Goal: Transaction & Acquisition: Purchase product/service

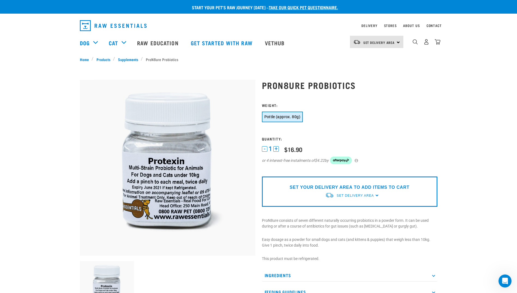
click at [376, 194] on div "SET YOUR DELIVERY AREA TO ADD ITEMS TO CART Set Delivery Area North Island Sout…" at bounding box center [350, 191] width 176 height 30
click at [377, 200] on div "SET YOUR DELIVERY AREA TO ADD ITEMS TO CART Set Delivery Area North Island Sout…" at bounding box center [350, 191] width 176 height 30
click at [347, 189] on p "SET YOUR DELIVERY AREA TO ADD ITEMS TO CART" at bounding box center [350, 187] width 120 height 7
click at [354, 196] on span "Set Delivery Area" at bounding box center [355, 196] width 37 height 4
click at [334, 215] on link "[GEOGRAPHIC_DATA]" at bounding box center [352, 217] width 54 height 9
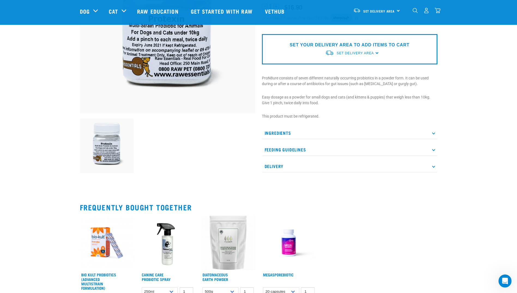
scroll to position [109, 0]
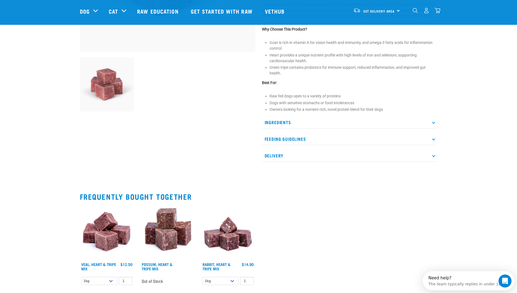
click at [432, 153] on p "Delivery" at bounding box center [350, 155] width 176 height 12
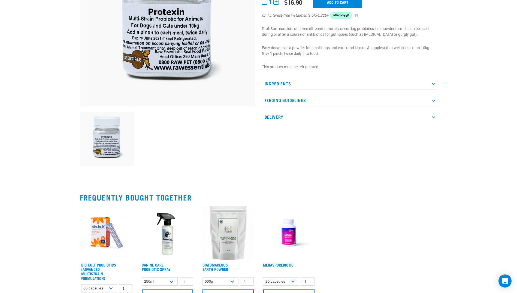
click at [433, 82] on icon at bounding box center [433, 83] width 3 height 3
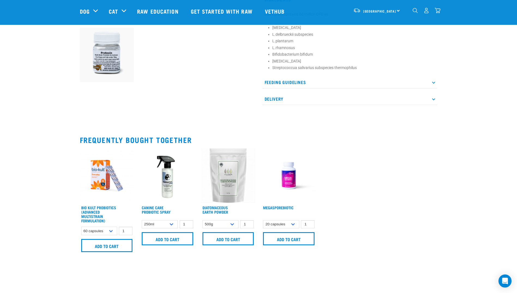
scroll to position [285, 0]
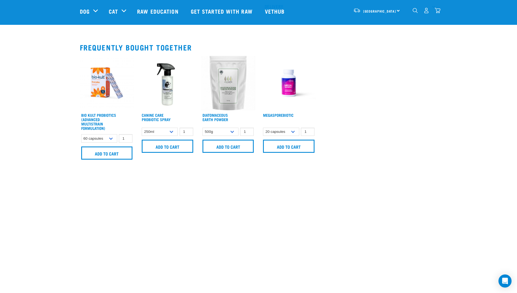
click at [292, 91] on img at bounding box center [289, 83] width 54 height 54
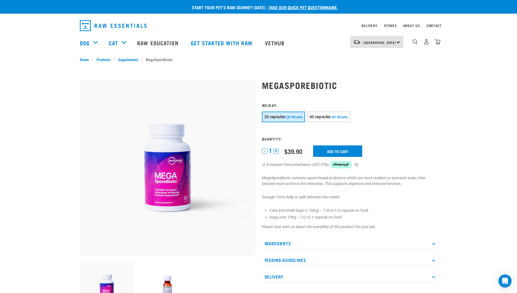
click at [432, 241] on p "Ingredients" at bounding box center [350, 243] width 176 height 12
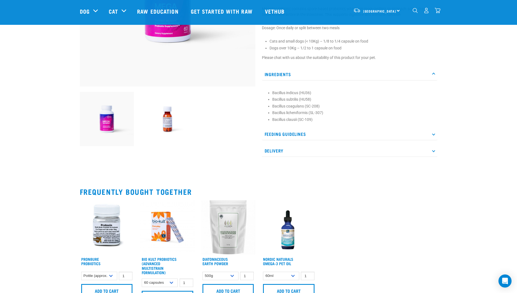
scroll to position [27, 0]
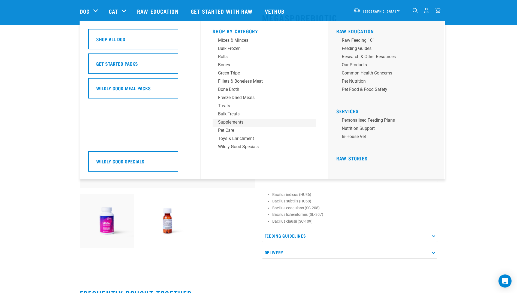
click at [242, 119] on div "Supplements" at bounding box center [260, 122] width 85 height 7
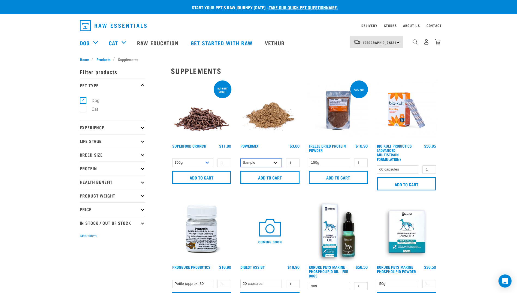
click at [276, 163] on select "Sample Small (30g) Large (60g)" at bounding box center [260, 162] width 41 height 8
select select "31234"
click at [240, 158] on select "Sample Small (30g) Large (60g)" at bounding box center [260, 162] width 41 height 8
click at [274, 115] on img at bounding box center [270, 110] width 62 height 62
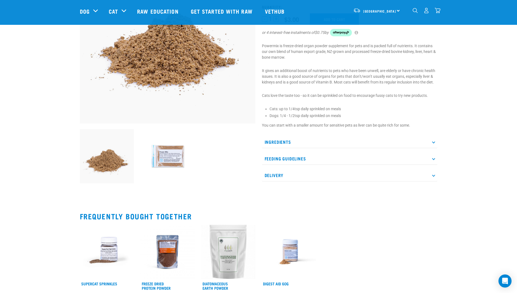
scroll to position [109, 0]
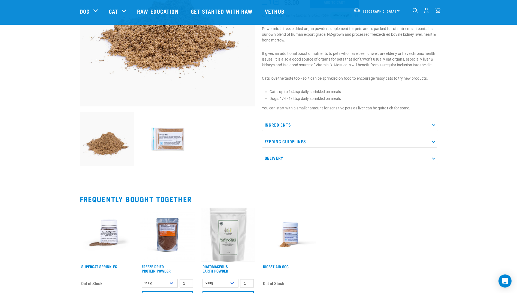
click at [434, 125] on icon at bounding box center [433, 124] width 3 height 3
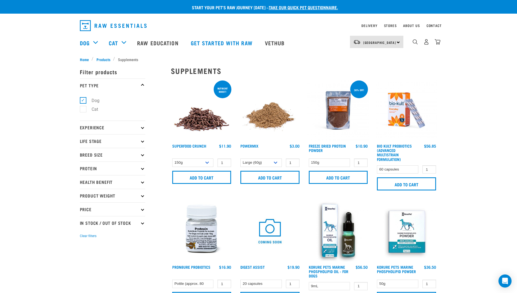
select select "31234"
click at [192, 124] on img at bounding box center [202, 110] width 62 height 62
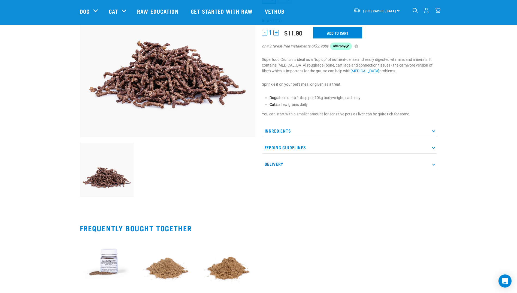
scroll to position [82, 0]
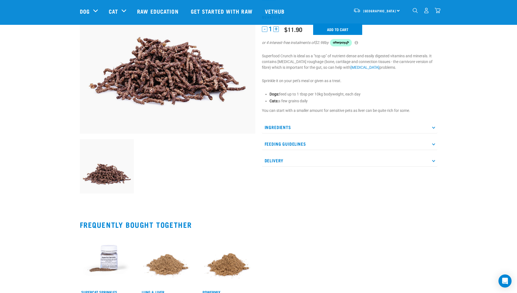
click at [433, 128] on icon at bounding box center [433, 126] width 3 height 3
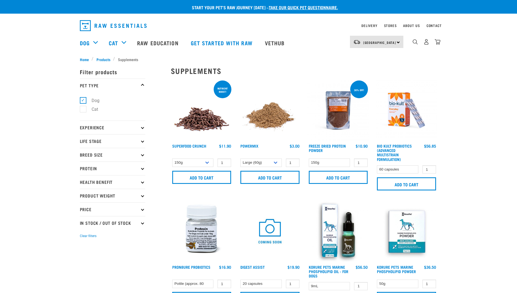
select select "31234"
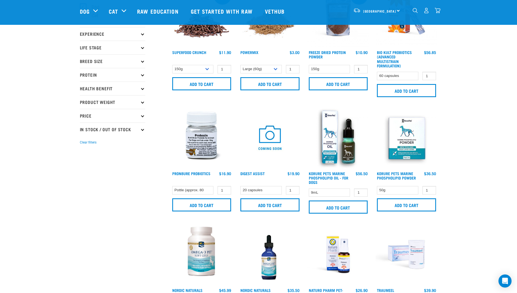
scroll to position [55, 0]
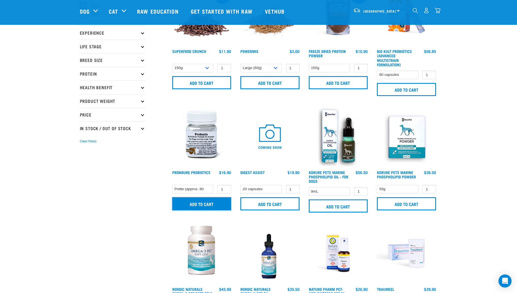
click at [196, 200] on input "Add to cart" at bounding box center [201, 203] width 59 height 13
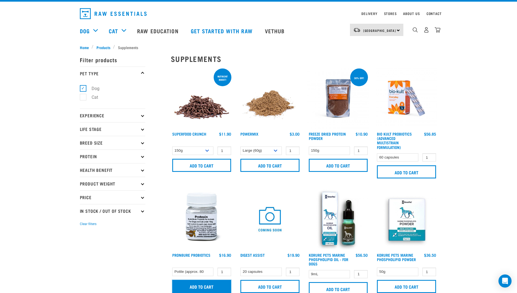
scroll to position [0, 0]
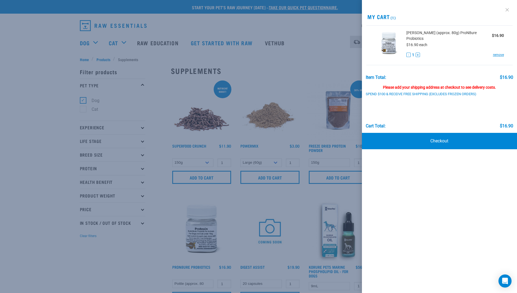
click at [509, 10] on link at bounding box center [507, 9] width 9 height 9
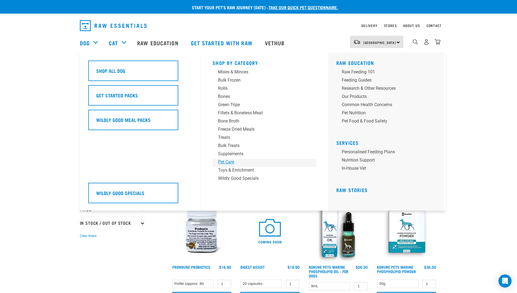
click at [223, 161] on div "Pet Care" at bounding box center [260, 162] width 85 height 7
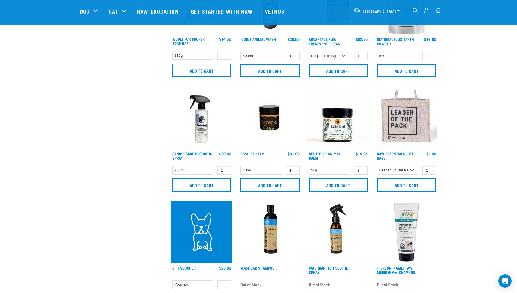
scroll to position [409, 0]
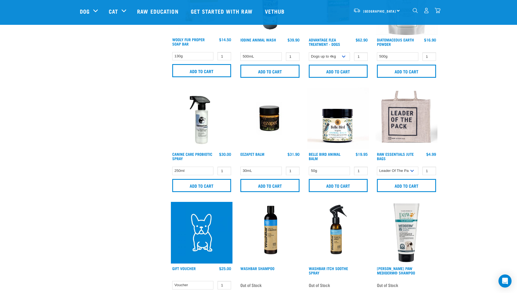
click at [197, 127] on img at bounding box center [202, 119] width 62 height 62
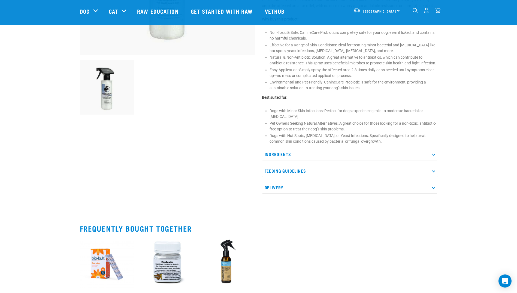
scroll to position [164, 0]
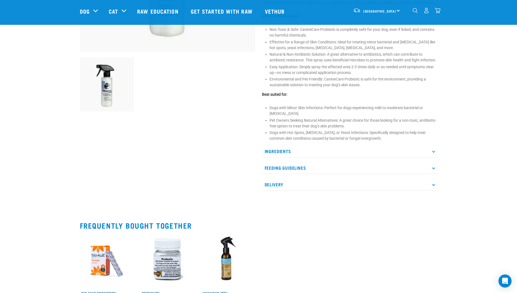
click at [427, 156] on p "Ingredients" at bounding box center [350, 151] width 176 height 12
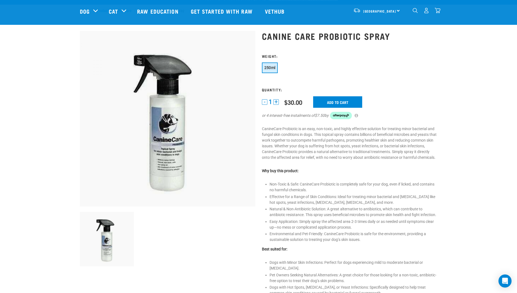
scroll to position [0, 0]
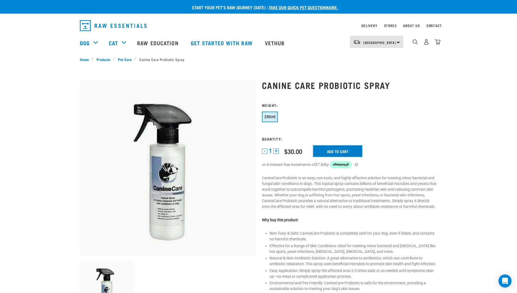
click at [343, 148] on input "Add to cart" at bounding box center [337, 150] width 49 height 11
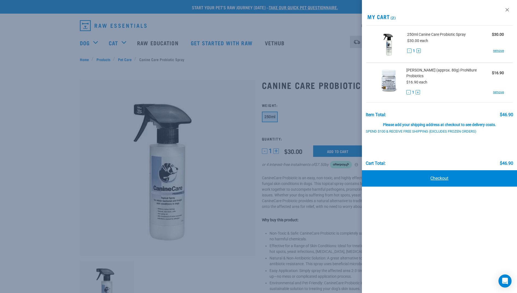
click at [430, 176] on link "Checkout" at bounding box center [439, 178] width 155 height 16
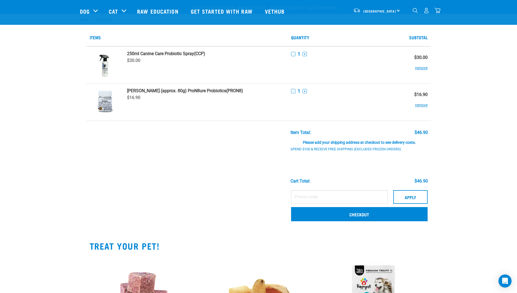
scroll to position [136, 0]
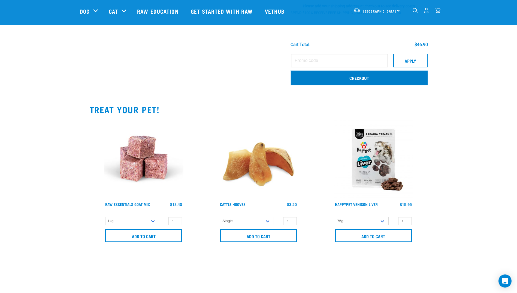
click at [361, 76] on link "Checkout" at bounding box center [359, 78] width 136 height 14
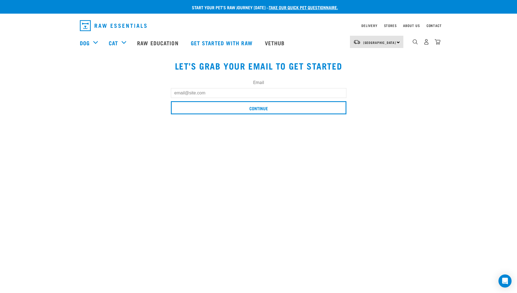
click at [245, 94] on input "Email" at bounding box center [259, 93] width 176 height 10
type input "[EMAIL_ADDRESS][DOMAIN_NAME]"
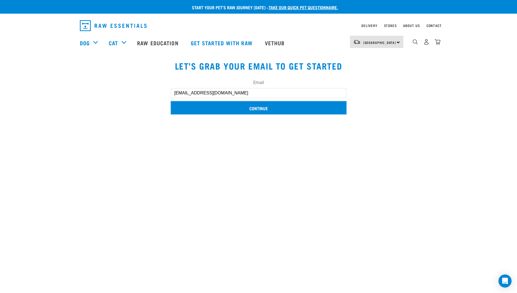
click at [250, 110] on input "Continue" at bounding box center [259, 107] width 176 height 13
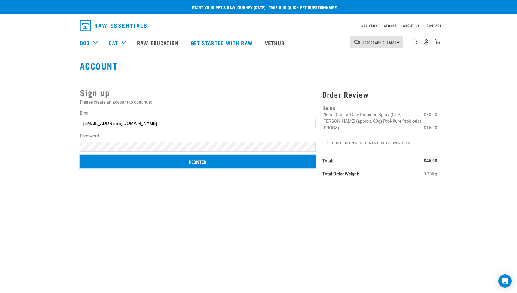
click at [178, 159] on input "Register" at bounding box center [198, 161] width 236 height 13
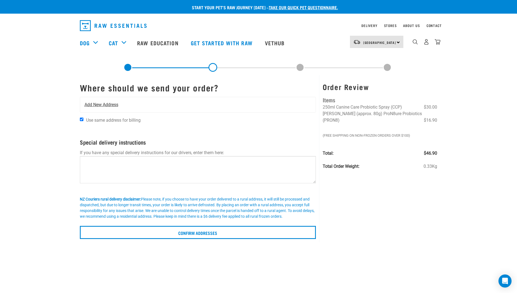
click at [96, 104] on span "Add New Address" at bounding box center [102, 104] width 34 height 7
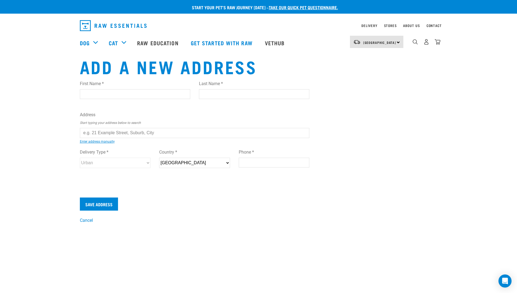
click at [122, 95] on input "First Name *" at bounding box center [135, 94] width 110 height 10
type input "Liselle"
type input "Kirby"
type input "Portobello RD2"
type input "Dunedin City, Otago, New Zealand"
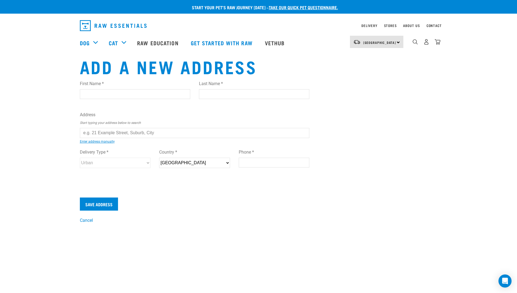
type input "9077"
type input "0277766542"
click at [139, 139] on div "First Name * Liselle Last Name * Kirby Address Start typing your address below …" at bounding box center [195, 129] width 230 height 107
click at [123, 134] on input "text" at bounding box center [195, 133] width 230 height 10
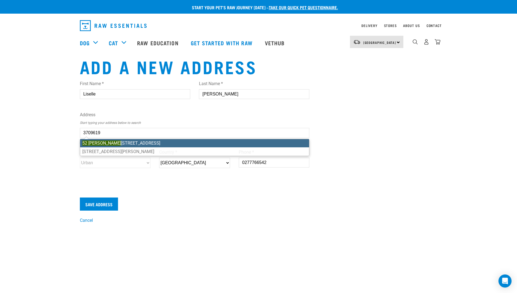
click at [136, 144] on ul "52 Sheppard Road, RD 2, Dunedin 9077 52 Kate Sheppard Avenue, Torbay, Auckland …" at bounding box center [195, 147] width 230 height 17
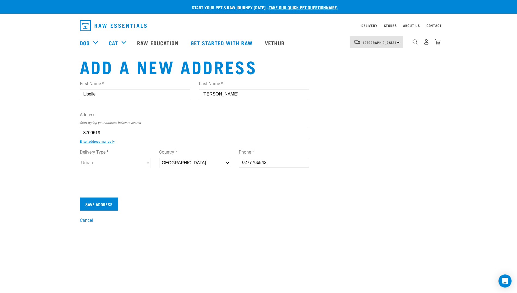
type input "52 Sheppard Road, RD 2, Dunedin 9077"
type input "[STREET_ADDRESS][PERSON_NAME]"
type input "RD 2"
type input "Dunedin"
type input "Otago"
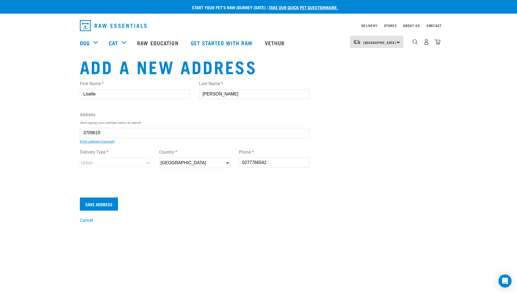
select select "OTA"
select select "Rural"
type input "52 Sheppard Road, RD 2, Dunedin 9077"
click at [104, 202] on input "Save Address" at bounding box center [99, 203] width 38 height 13
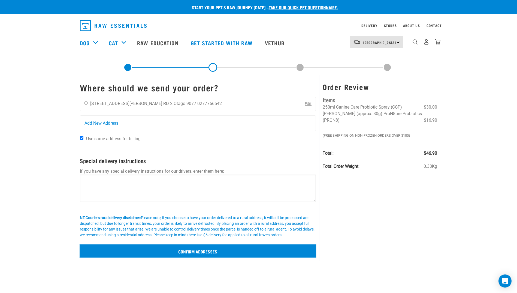
click at [200, 247] on input "Confirm addresses" at bounding box center [198, 250] width 236 height 13
click at [200, 252] on input "Confirm addresses" at bounding box center [198, 250] width 236 height 13
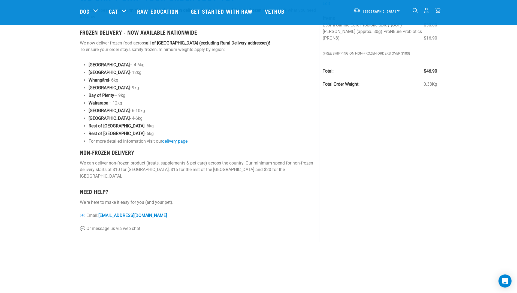
scroll to position [55, 0]
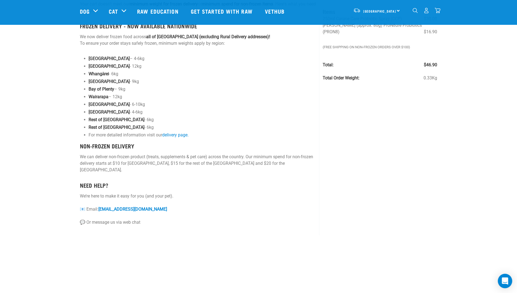
click at [509, 278] on div "Open Intercom Messenger" at bounding box center [505, 281] width 14 height 14
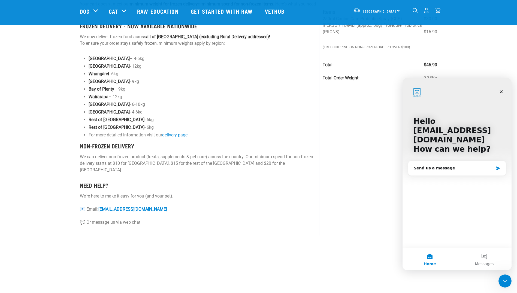
scroll to position [0, 0]
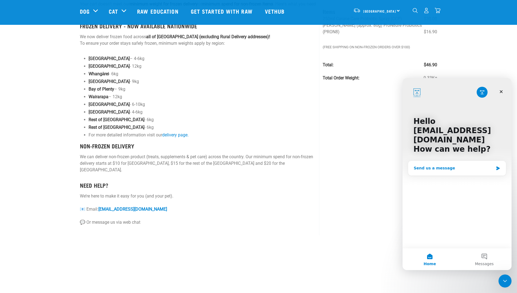
click at [428, 162] on div "Send us a message" at bounding box center [457, 168] width 98 height 14
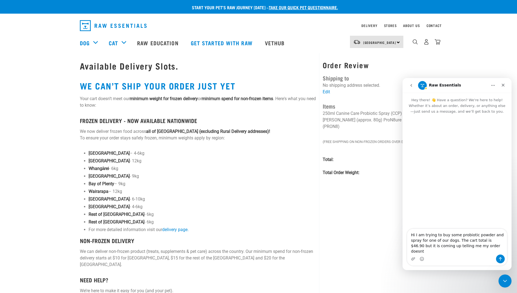
click at [481, 252] on textarea "Hi I am trying to buy some probiotic powder and spray for one of our dogs. The …" at bounding box center [457, 242] width 100 height 26
type textarea "Hi I am trying to buy some probiotic powder and spray for one of our dogs. The …"
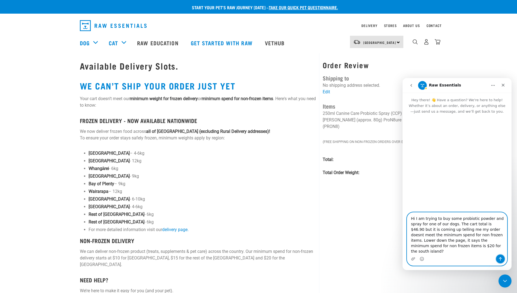
click at [502, 258] on icon "Send a message…" at bounding box center [500, 259] width 3 height 4
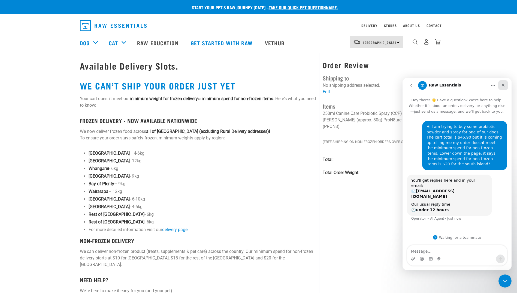
click at [501, 85] on icon "Close" at bounding box center [503, 85] width 4 height 4
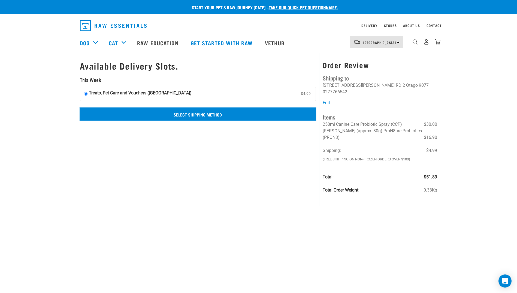
click at [224, 116] on input "Select Shipping Method" at bounding box center [198, 113] width 236 height 13
click at [207, 113] on input "Select Shipping Method" at bounding box center [198, 113] width 236 height 13
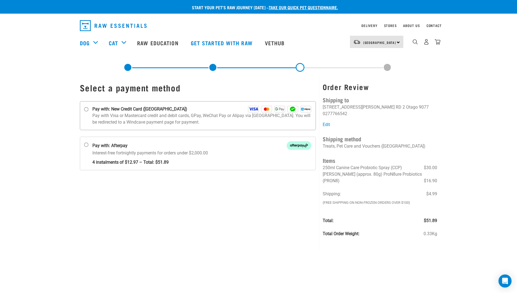
click at [87, 108] on input "Pay with: New Credit Card (Windcave)" at bounding box center [86, 109] width 4 height 4
radio input "true"
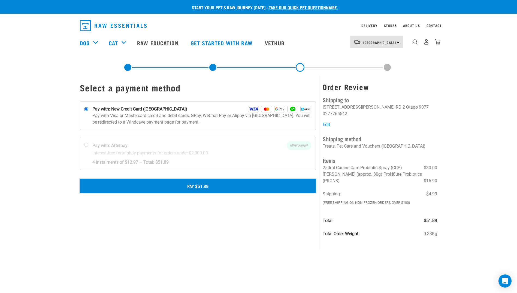
click at [212, 188] on button "Pay $51.89" at bounding box center [198, 186] width 236 height 14
